Goal: Check status: Check status

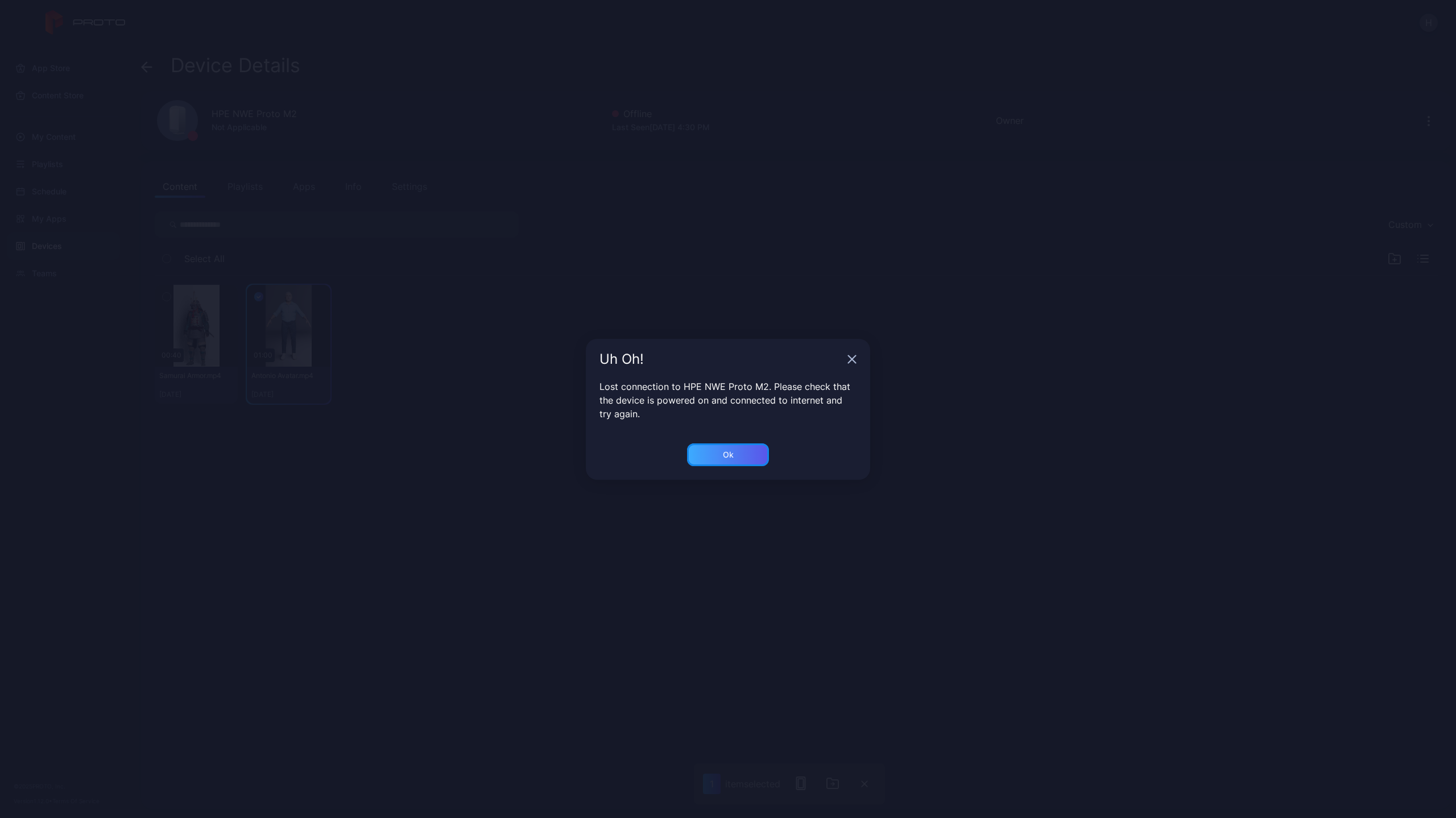
click at [708, 450] on div "Ok" at bounding box center [728, 455] width 82 height 23
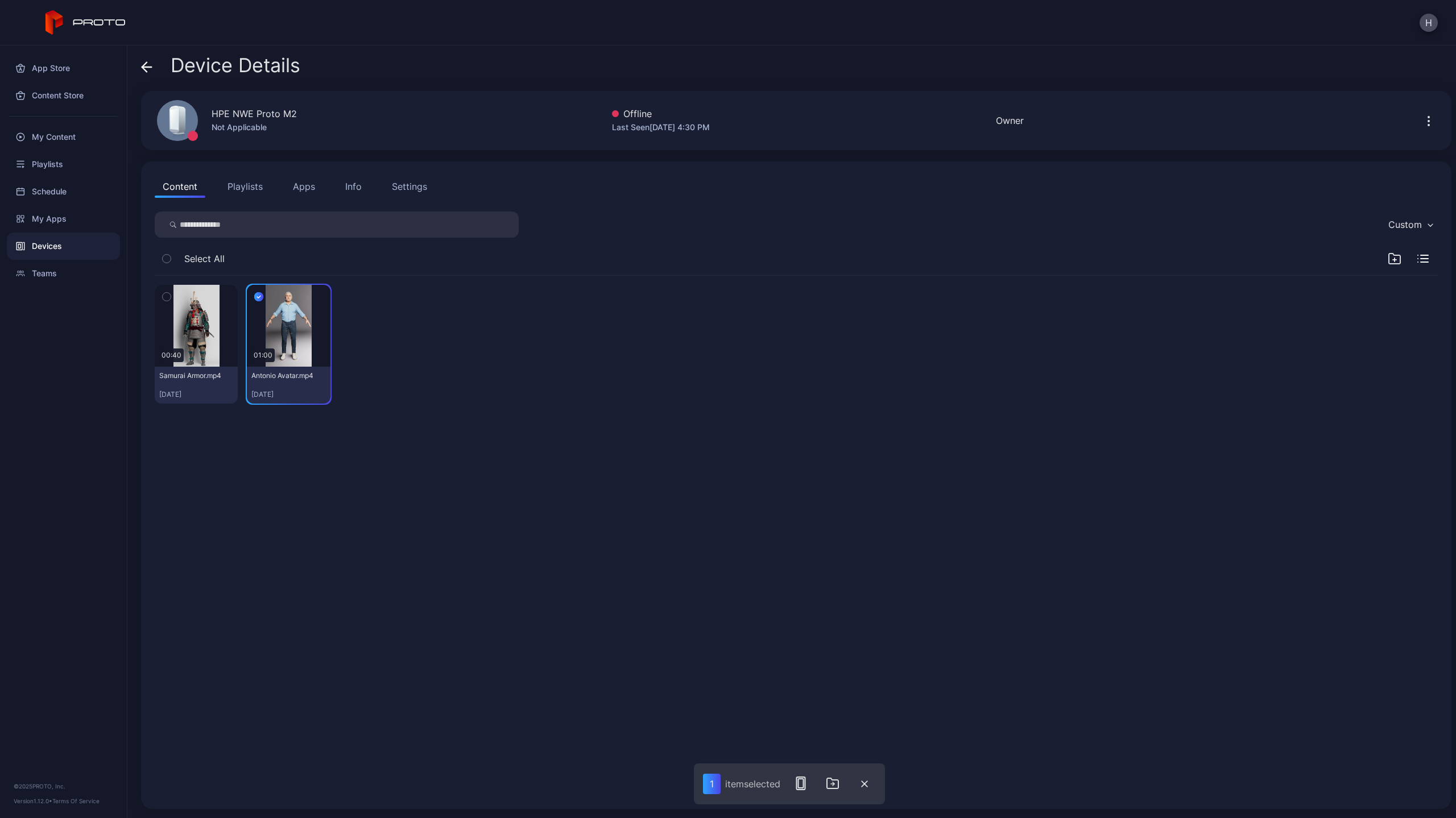
click at [169, 295] on icon "button" at bounding box center [166, 297] width 8 height 13
click at [167, 297] on icon "button" at bounding box center [166, 297] width 3 height 2
click at [259, 301] on icon "button" at bounding box center [259, 297] width 9 height 13
click at [166, 294] on icon "button" at bounding box center [166, 297] width 8 height 13
click at [838, 782] on icon "button" at bounding box center [833, 783] width 11 height 10
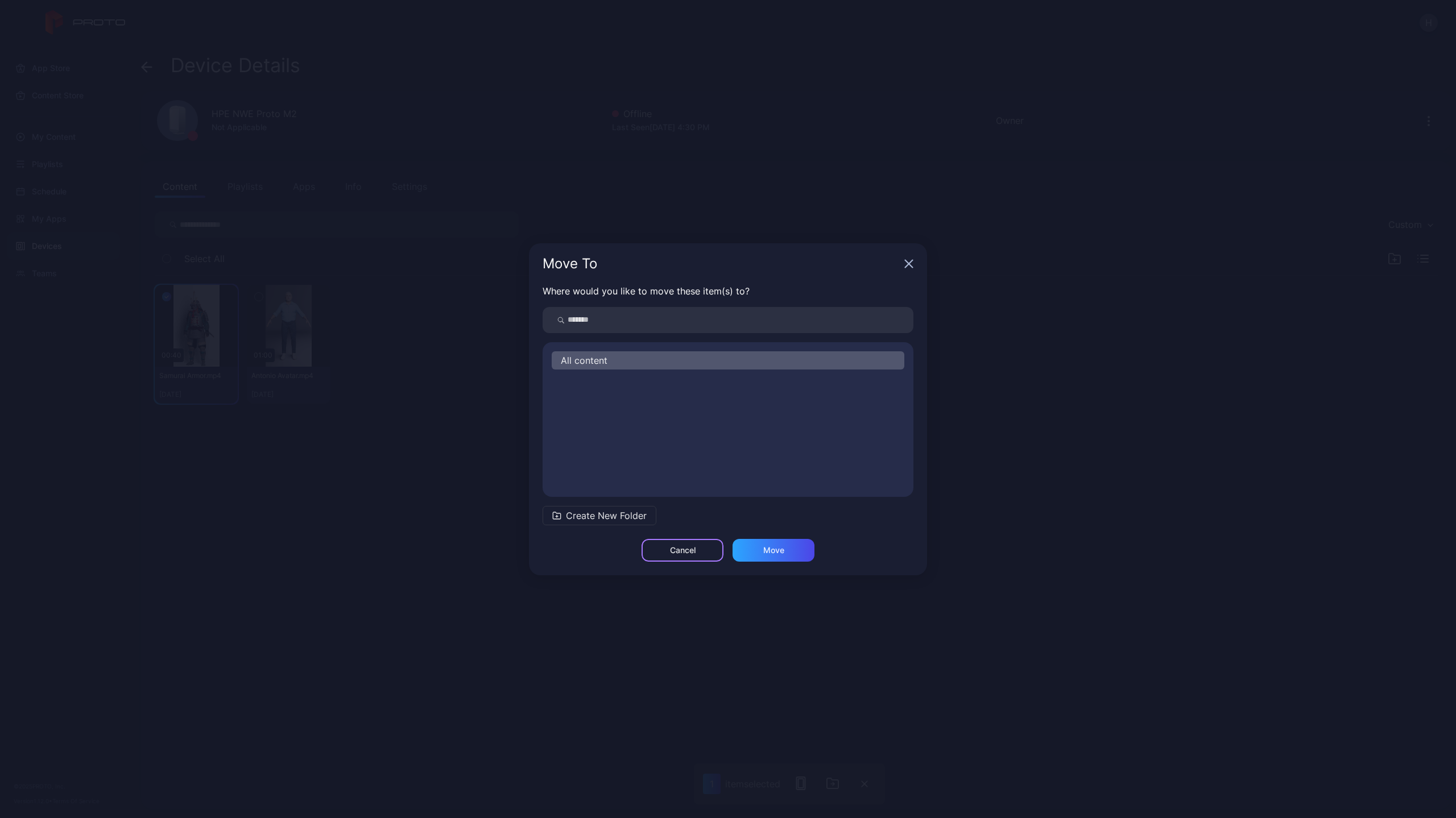
click at [681, 546] on div "Cancel" at bounding box center [682, 550] width 26 height 9
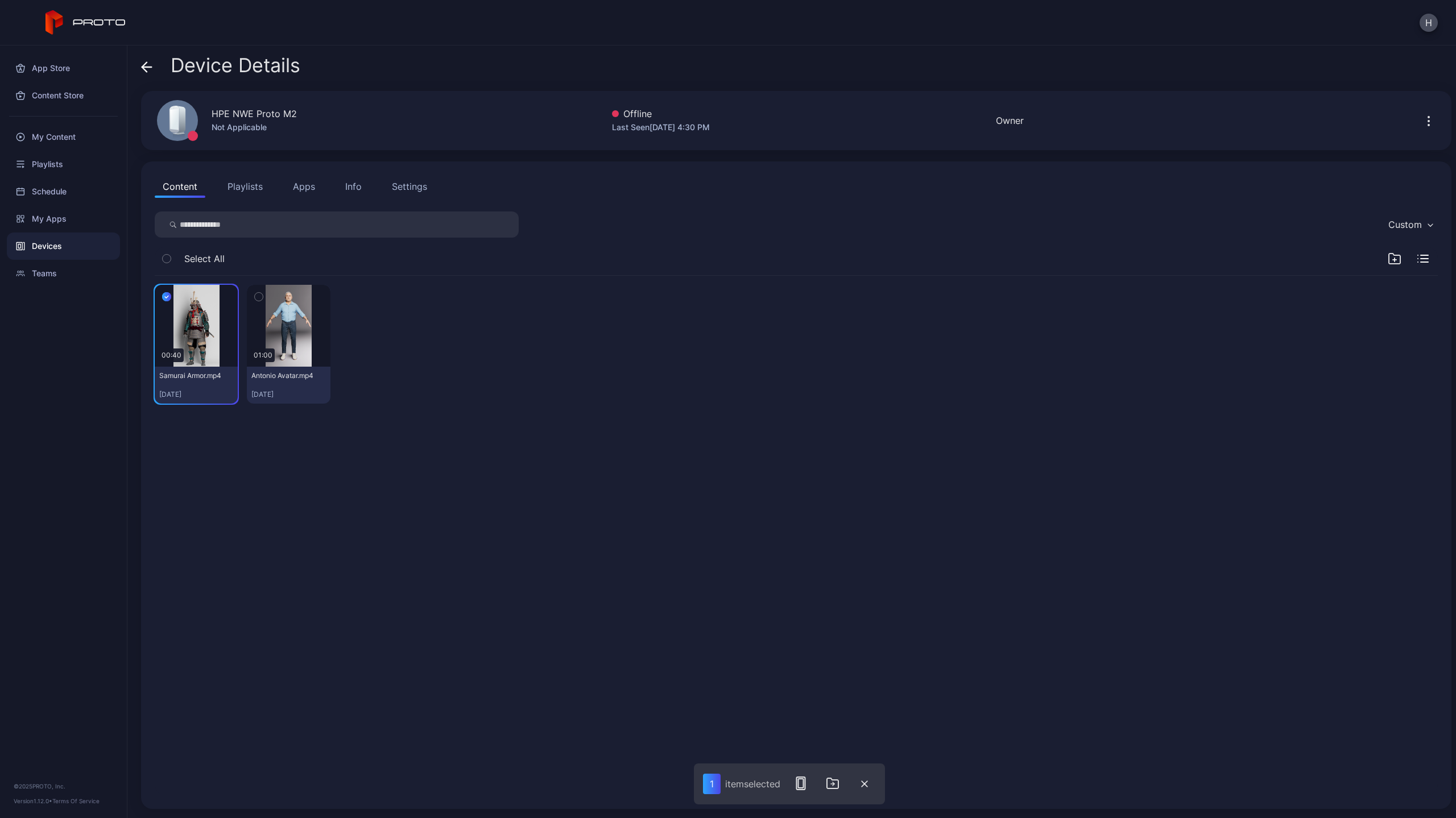
click at [1417, 260] on icon "button" at bounding box center [1423, 259] width 11 height 8
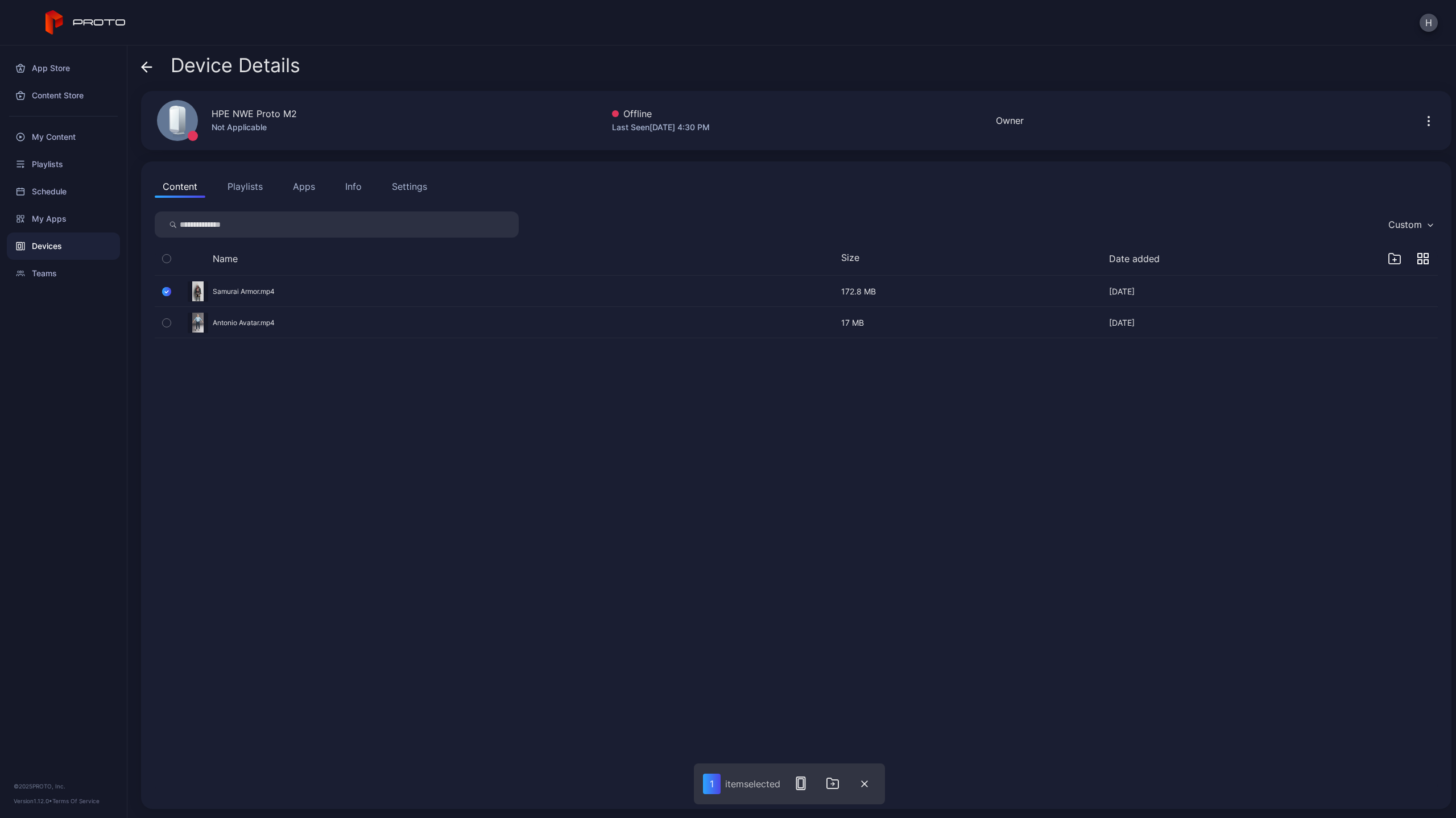
click at [1327, 345] on div "Samurai Armor.mp4 [DATE] 172.8 MB [DATE] Antonio Avatar.mp4 [DATE] 17 MB [DATE]" at bounding box center [796, 535] width 1301 height 537
